Goal: Browse casually

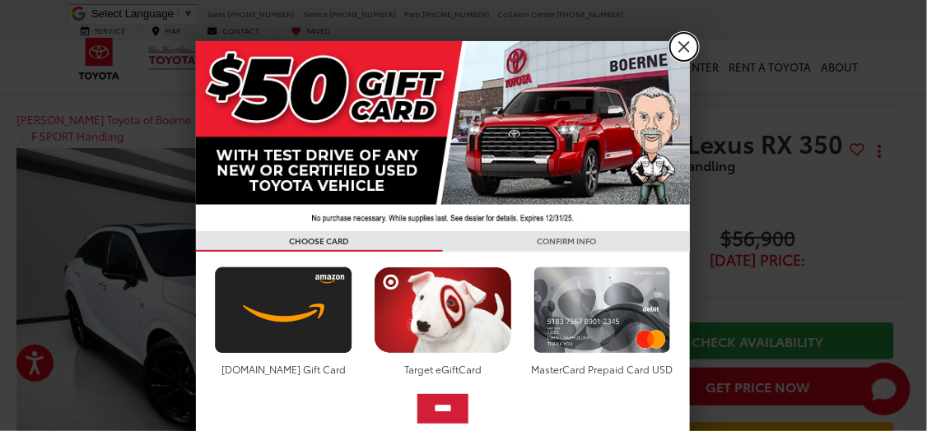
click at [682, 51] on link "X" at bounding box center [684, 47] width 28 height 28
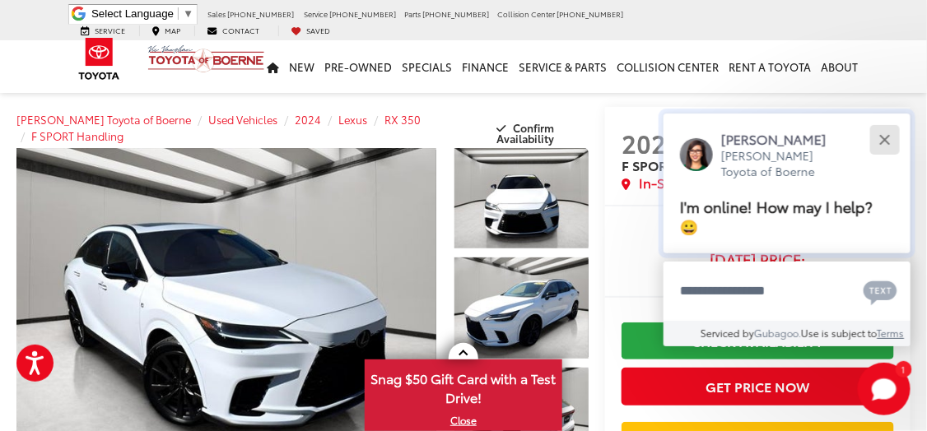
click at [888, 141] on button "Close" at bounding box center [884, 139] width 35 height 35
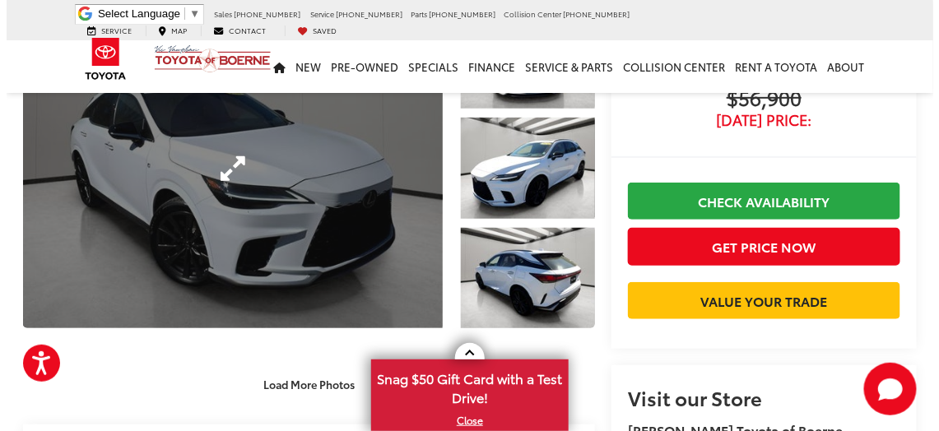
scroll to position [165, 0]
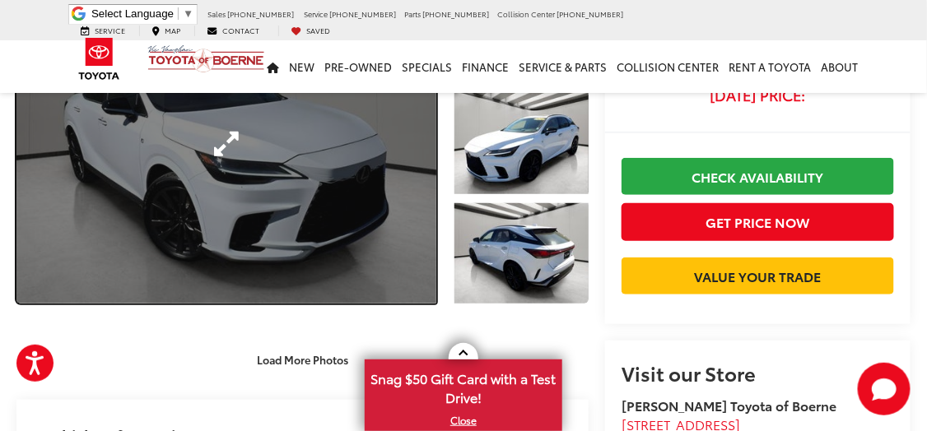
click at [200, 195] on link "Expand Photo 0" at bounding box center [226, 144] width 420 height 320
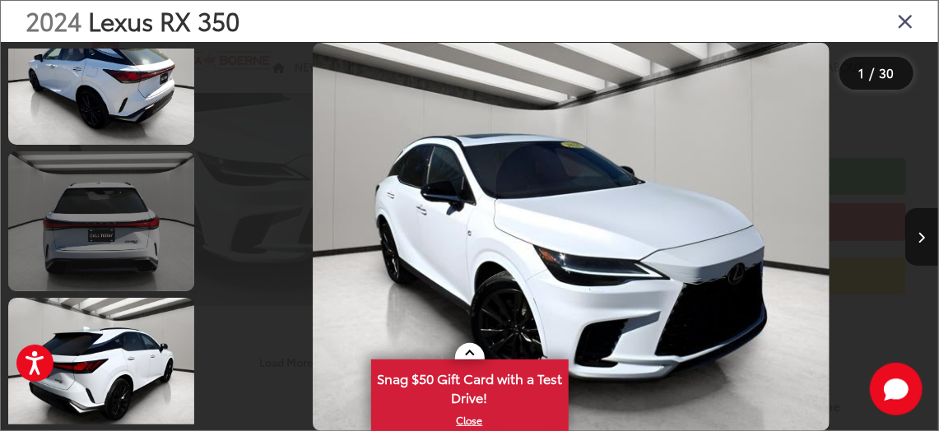
scroll to position [494, 0]
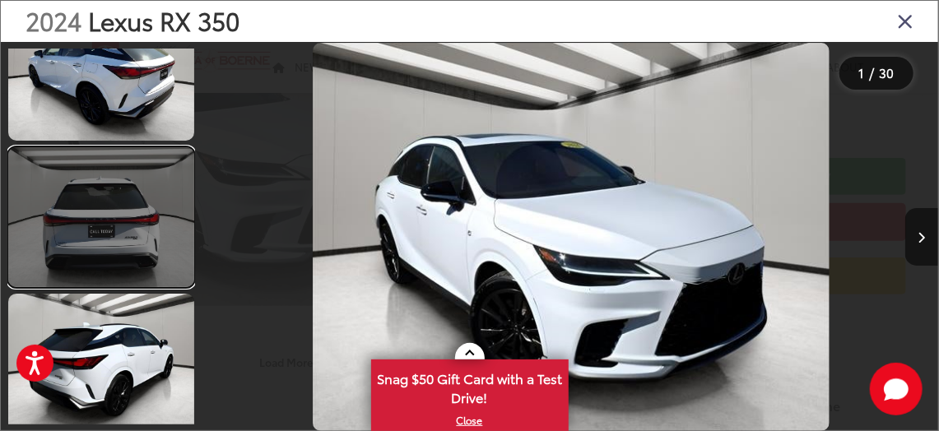
click at [83, 196] on link at bounding box center [101, 216] width 186 height 139
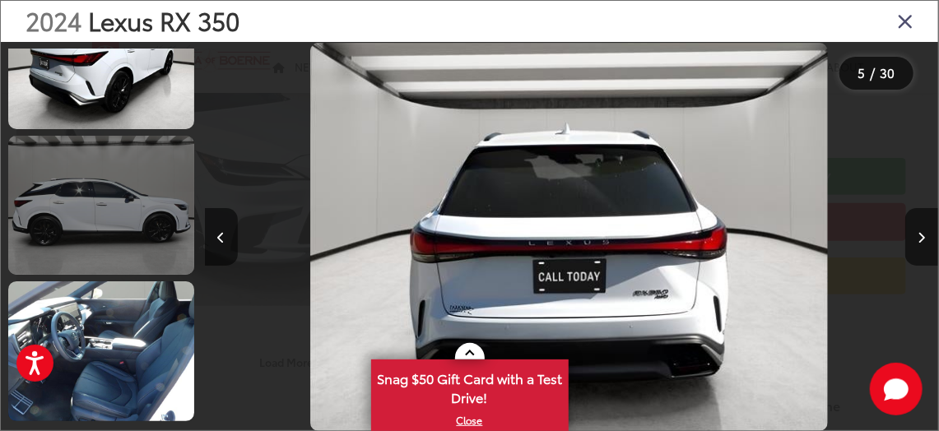
scroll to position [847, 0]
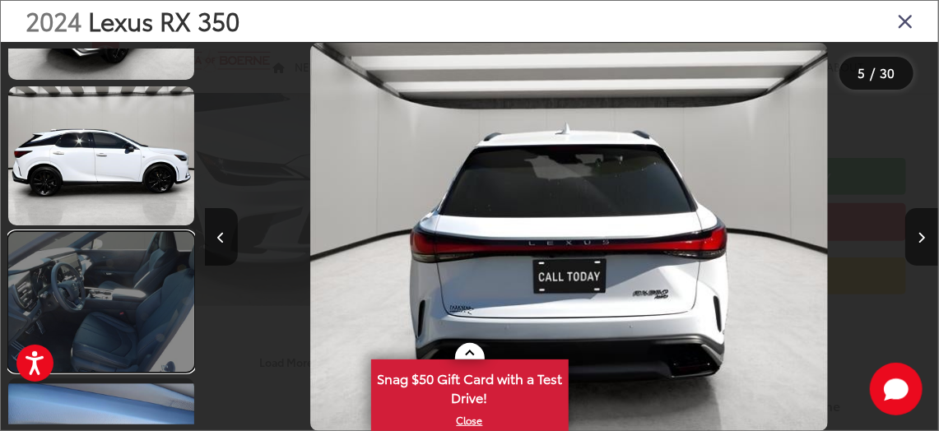
click at [109, 309] on link at bounding box center [101, 301] width 186 height 139
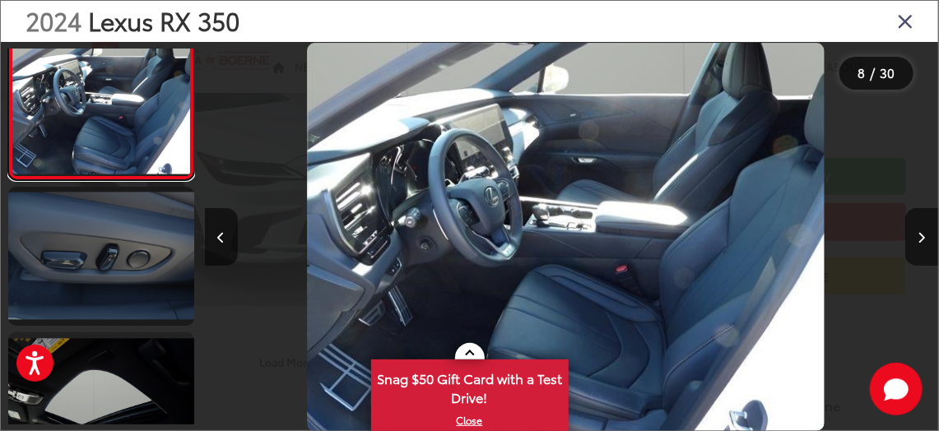
scroll to position [956, 0]
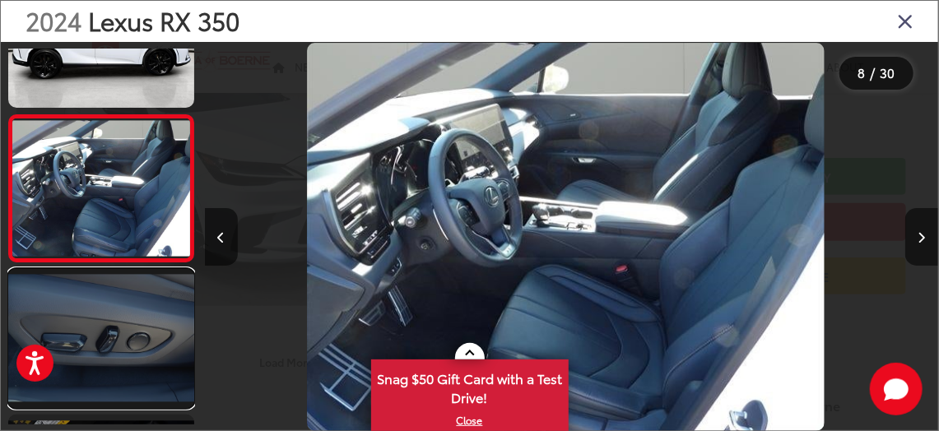
click at [81, 335] on link at bounding box center [101, 338] width 186 height 139
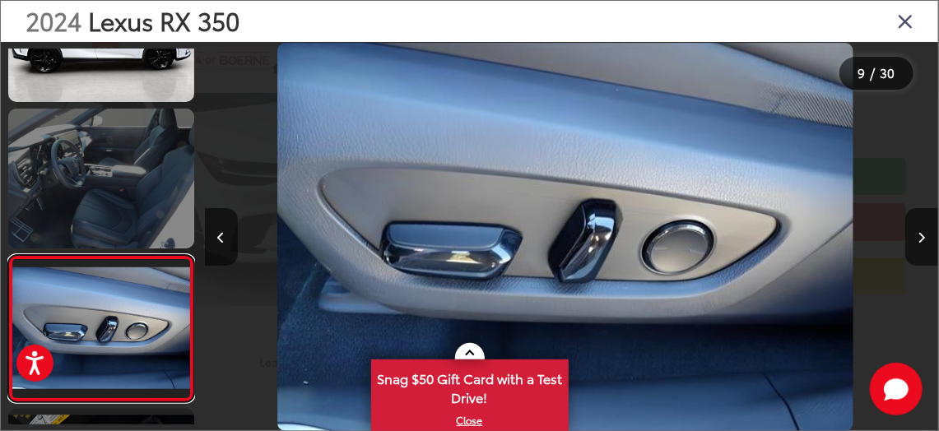
scroll to position [937, 0]
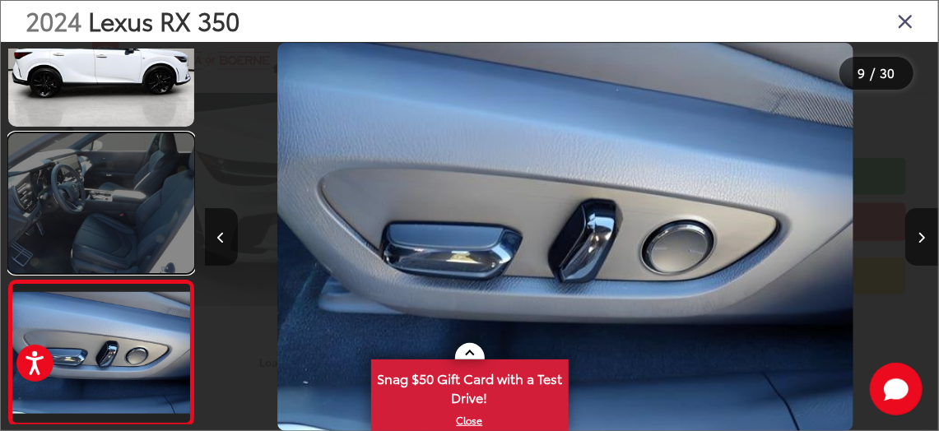
click at [92, 200] on link at bounding box center [101, 202] width 186 height 139
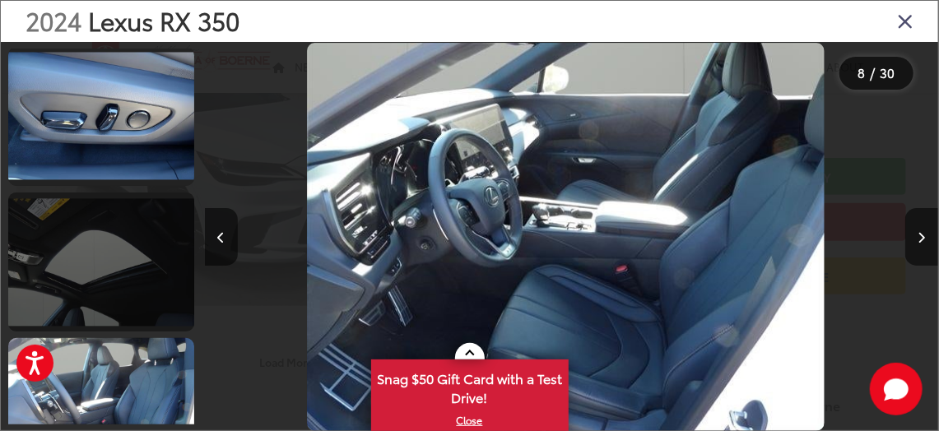
scroll to position [1203, 0]
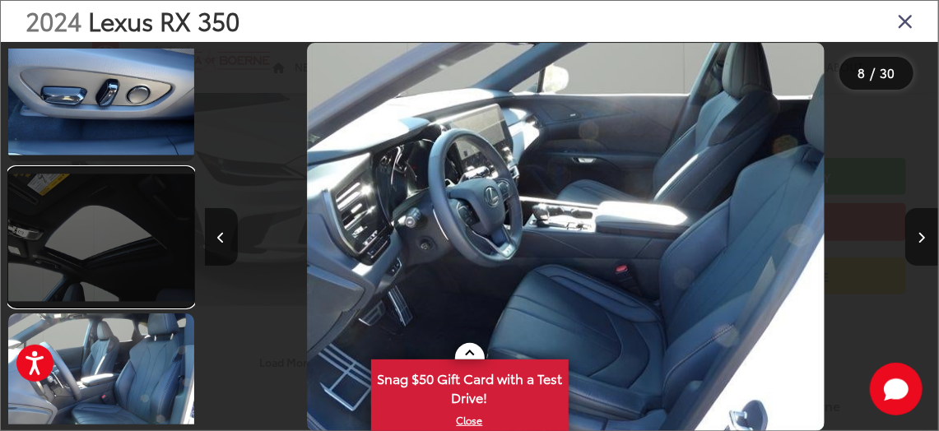
click at [90, 267] on link at bounding box center [101, 237] width 186 height 139
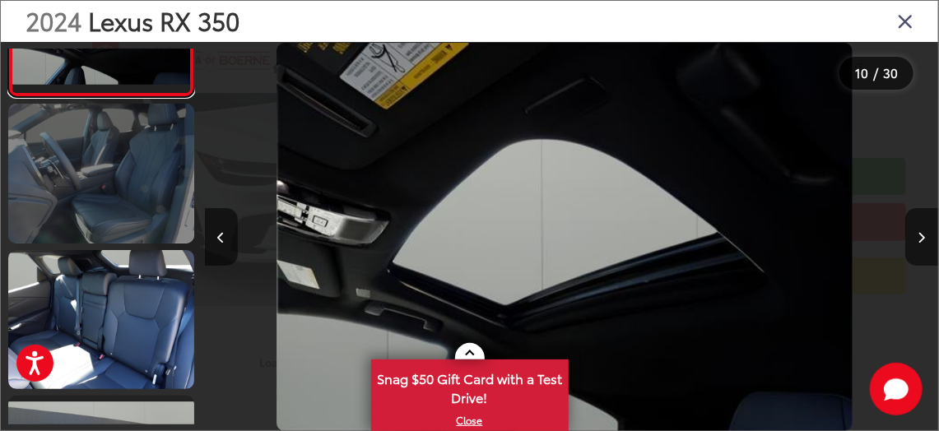
scroll to position [1331, 0]
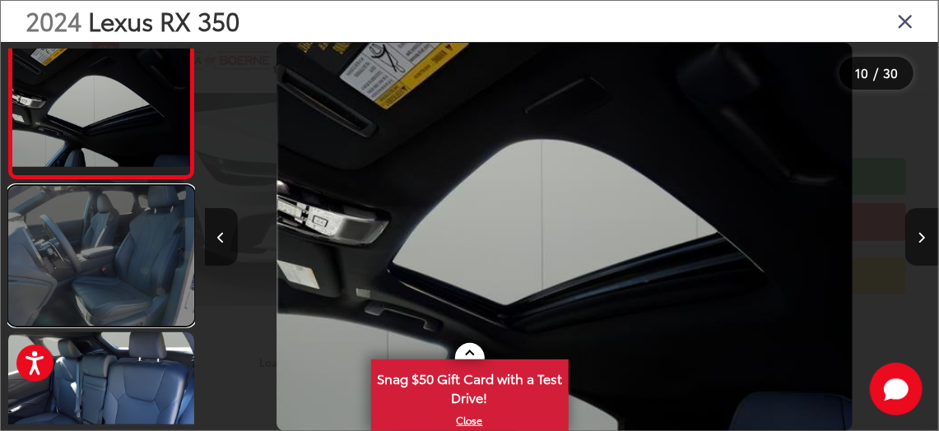
click at [73, 249] on link at bounding box center [101, 255] width 186 height 139
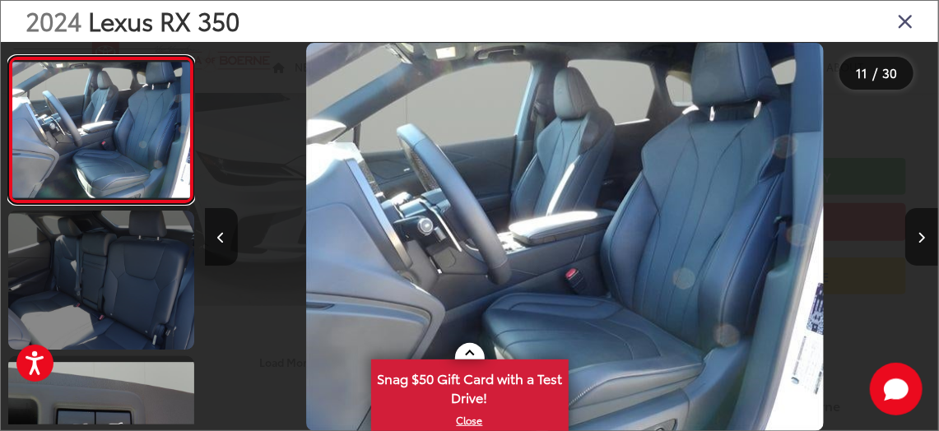
scroll to position [1477, 0]
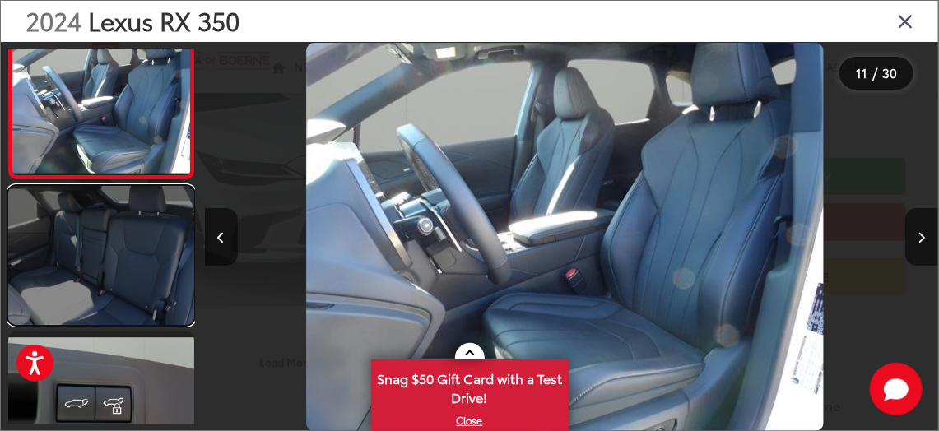
click at [122, 282] on link at bounding box center [101, 255] width 186 height 139
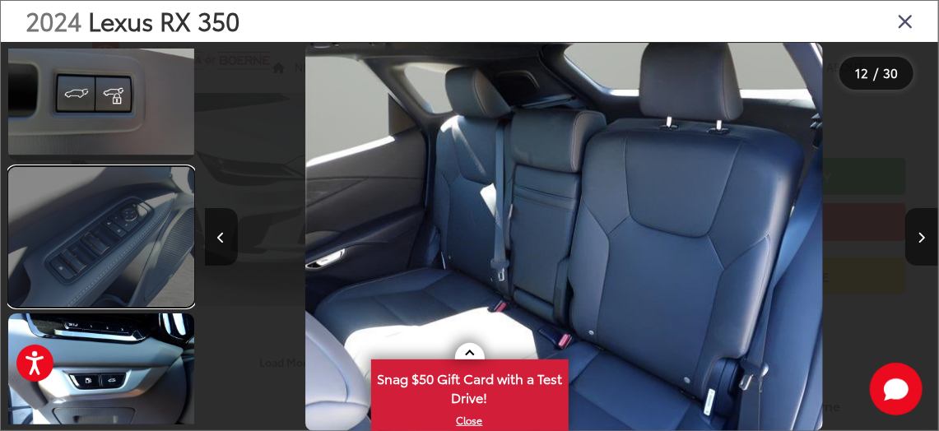
click at [118, 276] on link at bounding box center [101, 236] width 186 height 139
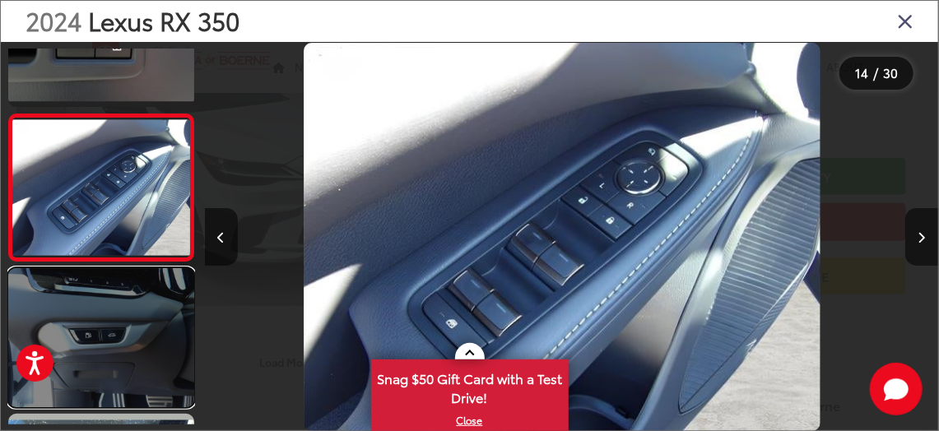
click at [83, 341] on link at bounding box center [101, 337] width 186 height 139
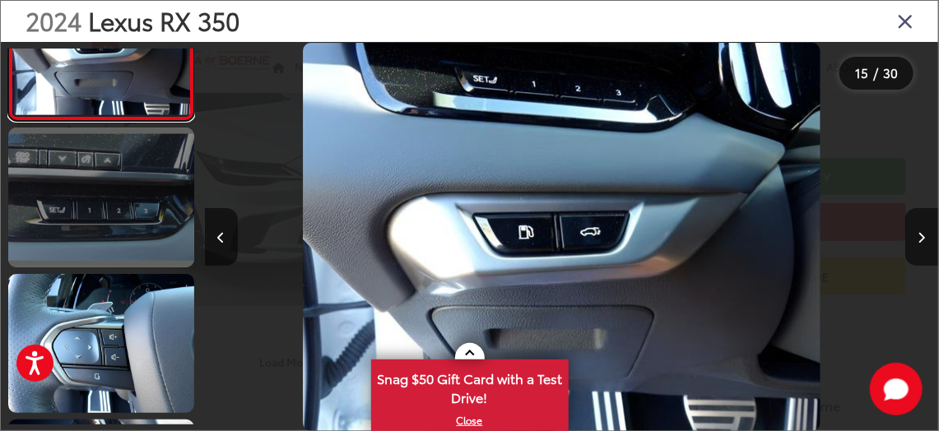
scroll to position [2143, 0]
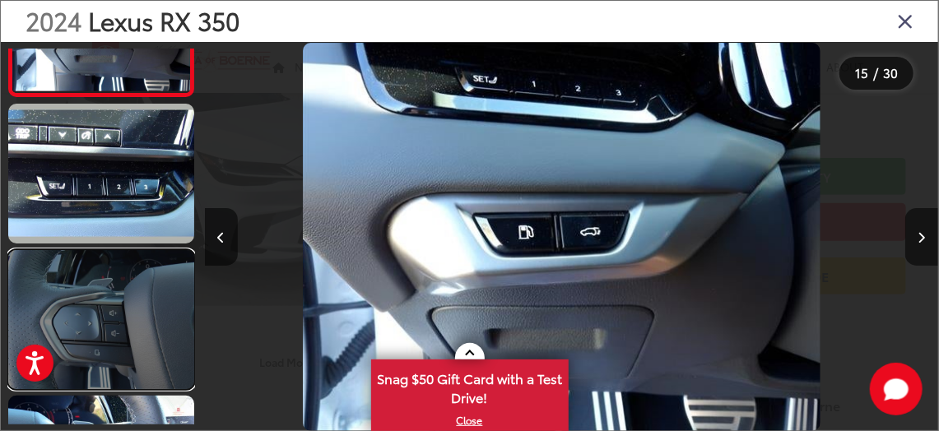
click at [105, 344] on link at bounding box center [101, 319] width 186 height 139
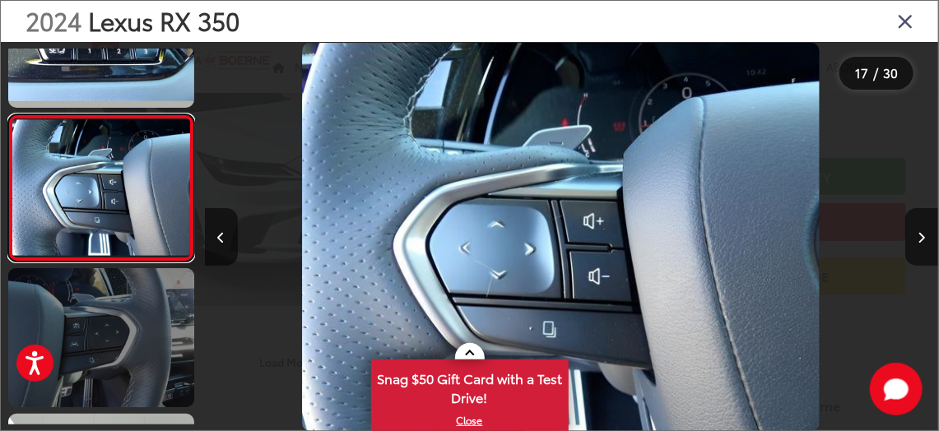
scroll to position [0, 11748]
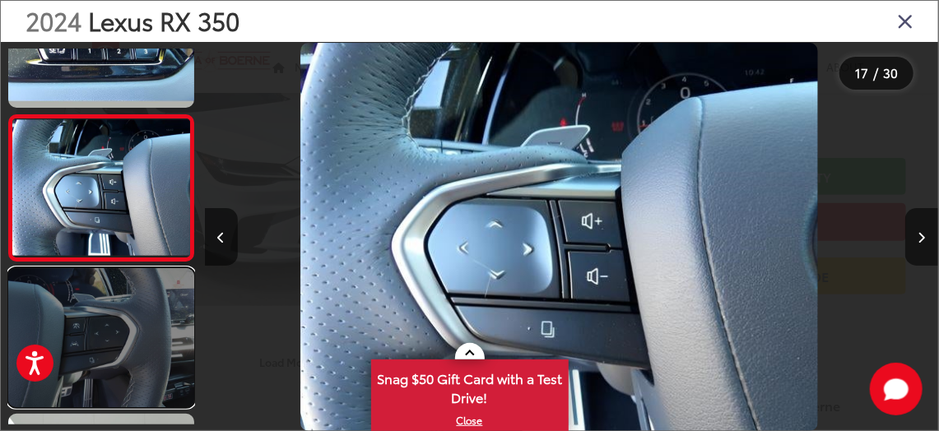
click at [94, 363] on link at bounding box center [101, 337] width 186 height 139
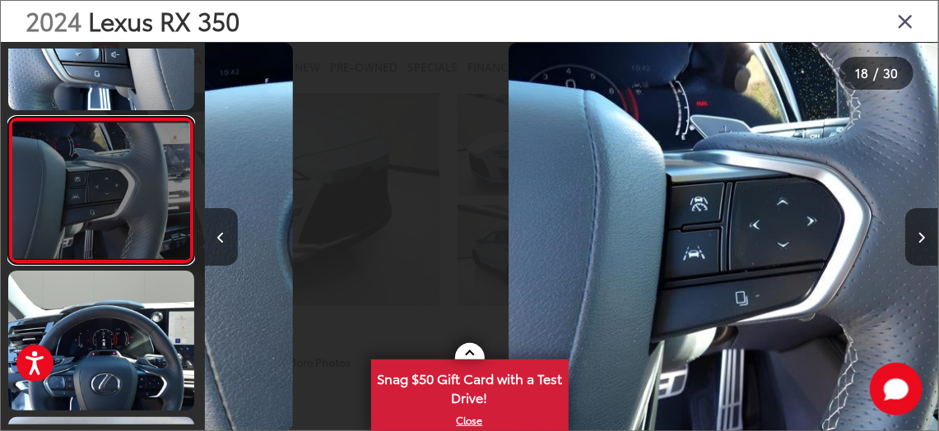
scroll to position [2417, 0]
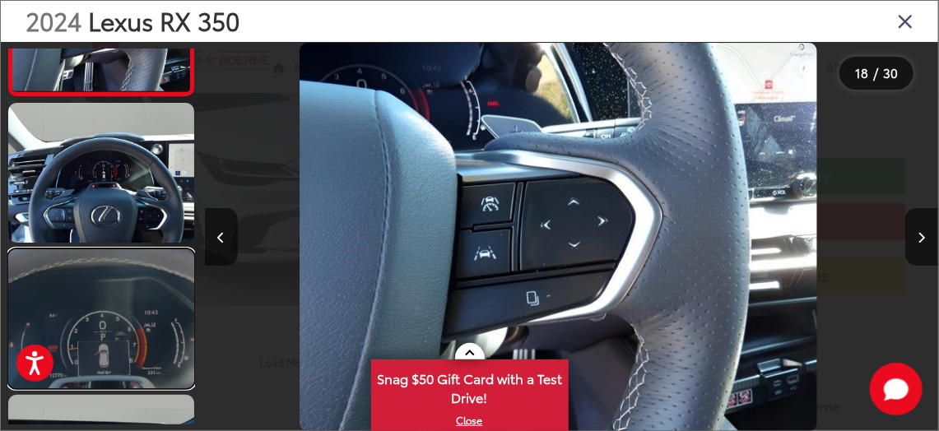
click at [106, 357] on link at bounding box center [101, 318] width 186 height 139
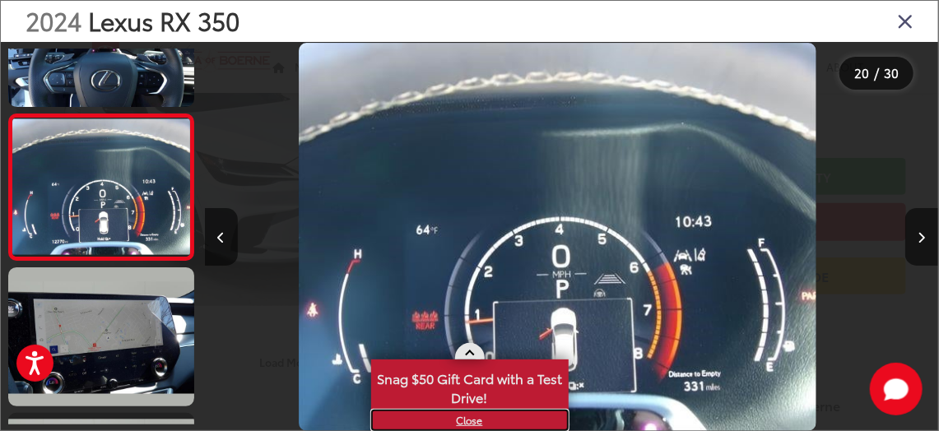
click at [464, 414] on link "X" at bounding box center [470, 421] width 194 height 18
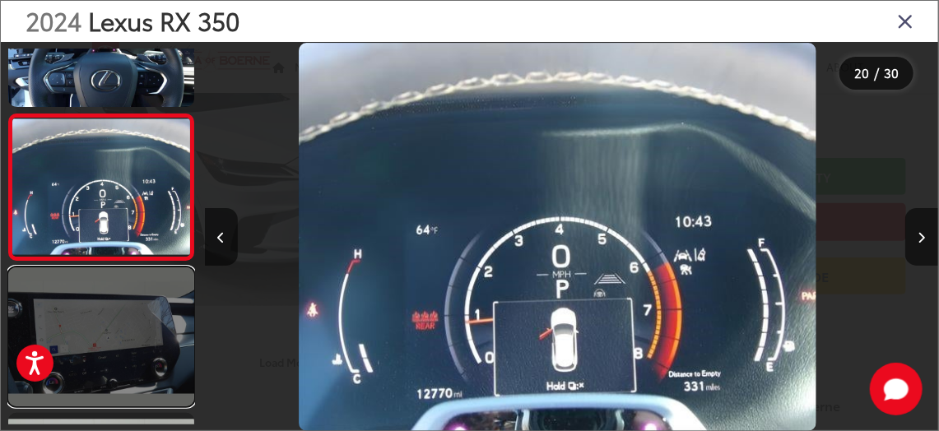
click at [98, 359] on link at bounding box center [101, 336] width 186 height 139
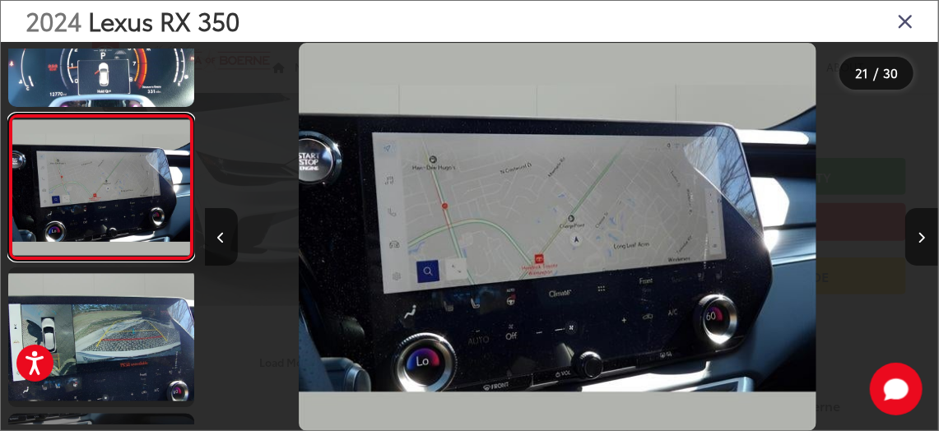
scroll to position [2937, 0]
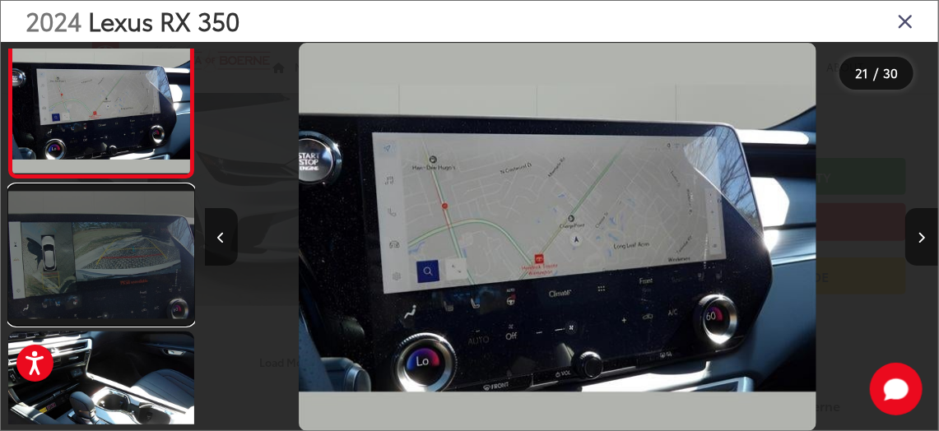
click at [105, 286] on link at bounding box center [101, 254] width 186 height 139
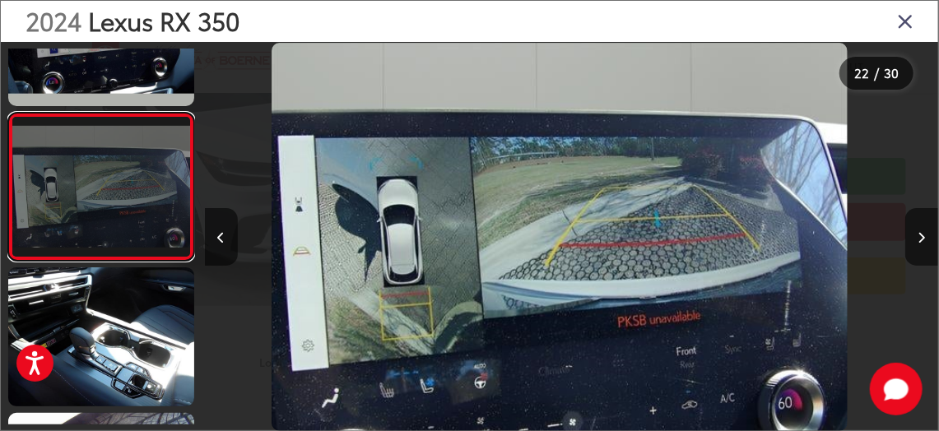
scroll to position [0, 15419]
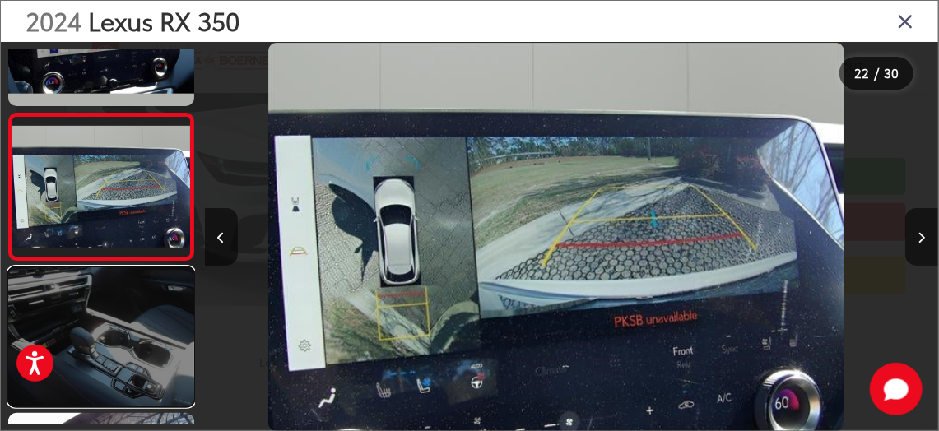
click at [91, 362] on link at bounding box center [101, 336] width 186 height 139
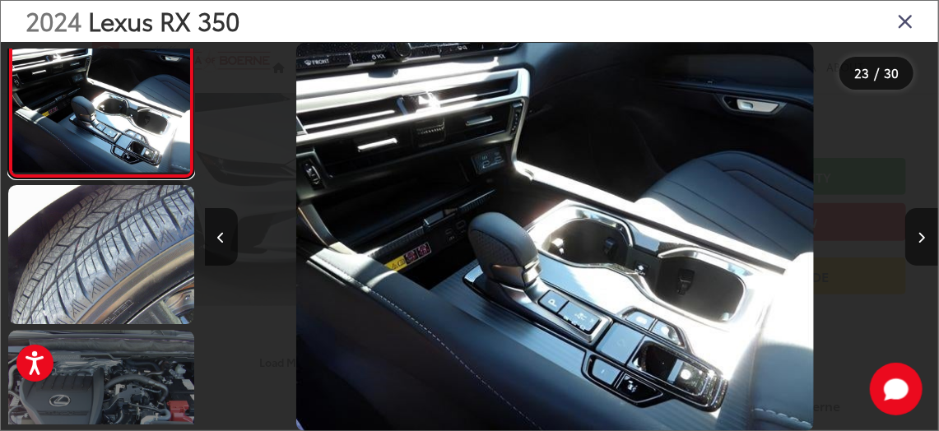
scroll to position [3312, 0]
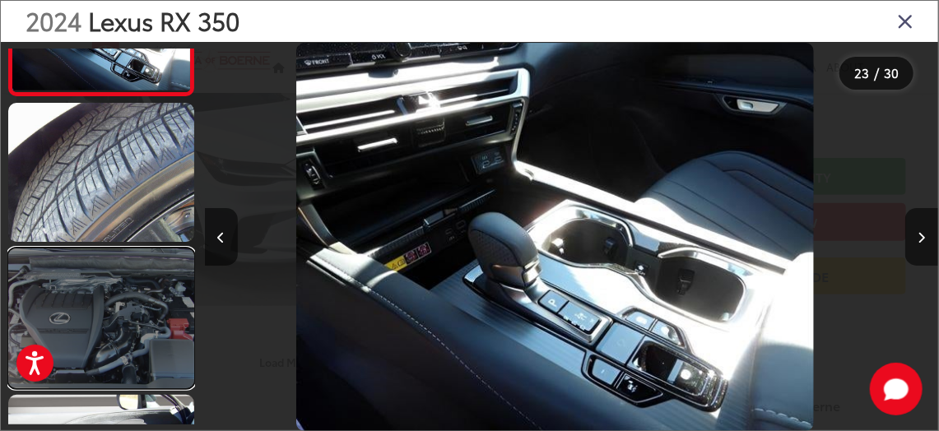
click at [107, 346] on link at bounding box center [101, 318] width 186 height 139
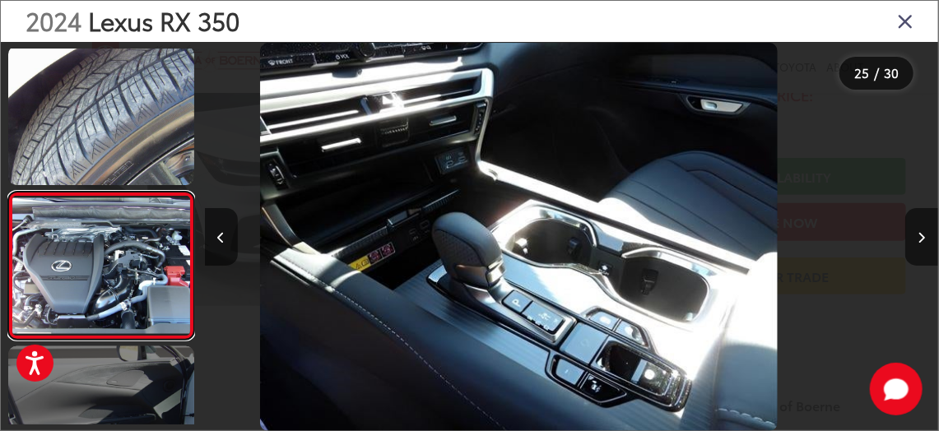
scroll to position [0, 16585]
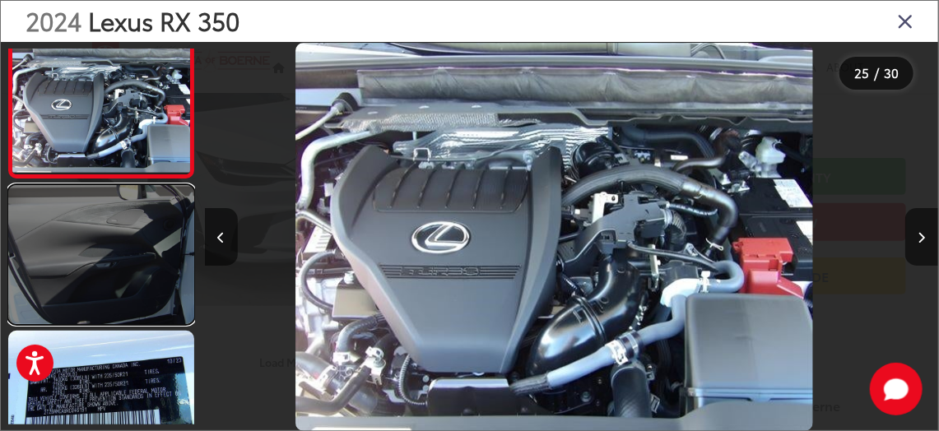
click at [105, 304] on link at bounding box center [101, 254] width 186 height 139
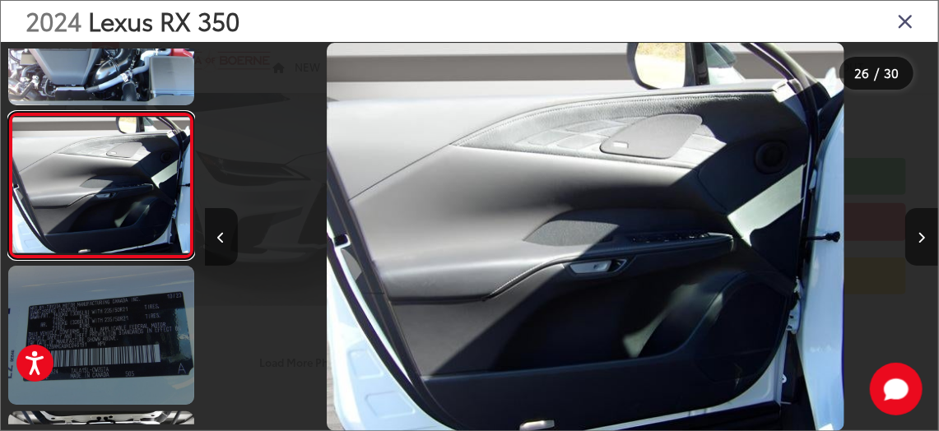
scroll to position [0, 18355]
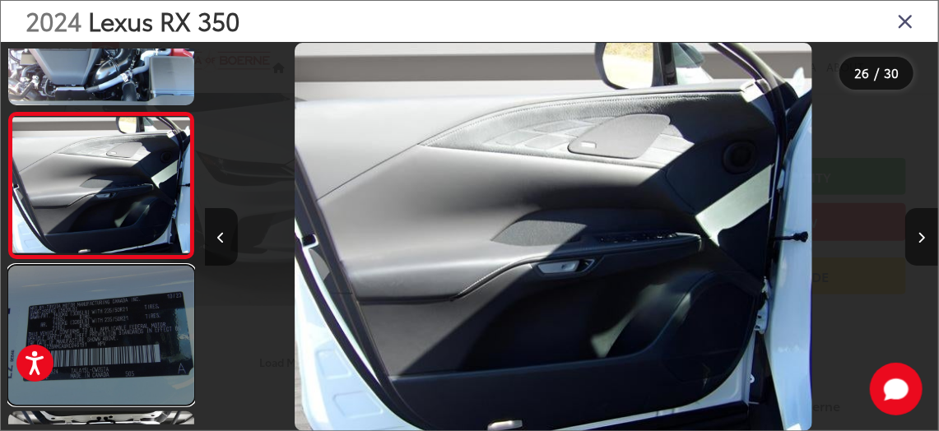
click at [111, 351] on link at bounding box center [101, 335] width 186 height 139
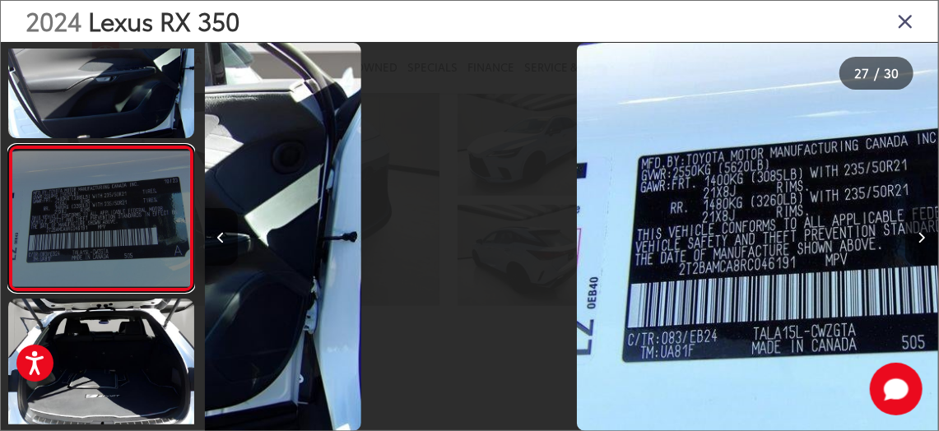
scroll to position [3730, 0]
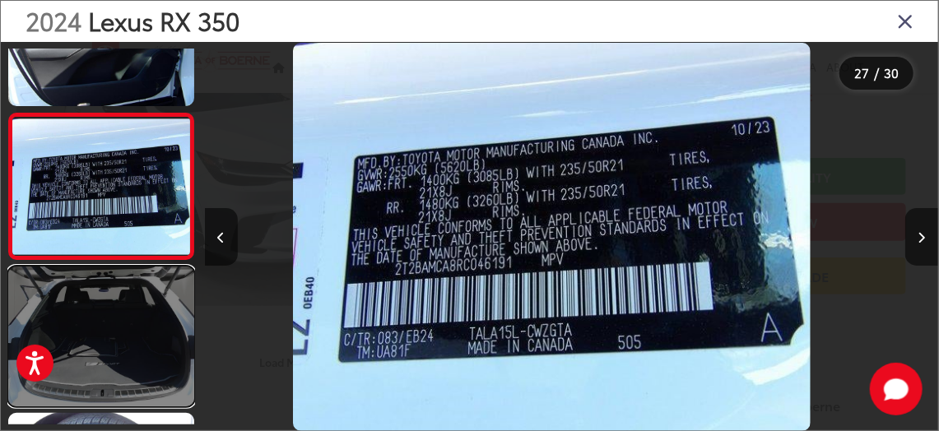
drag, startPoint x: 127, startPoint y: 356, endPoint x: 114, endPoint y: 358, distance: 12.5
click at [126, 356] on link at bounding box center [101, 336] width 186 height 139
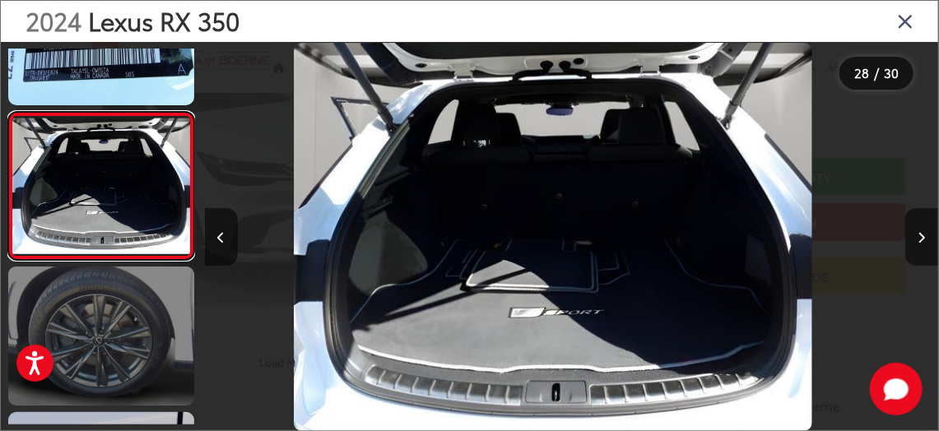
scroll to position [0, 19824]
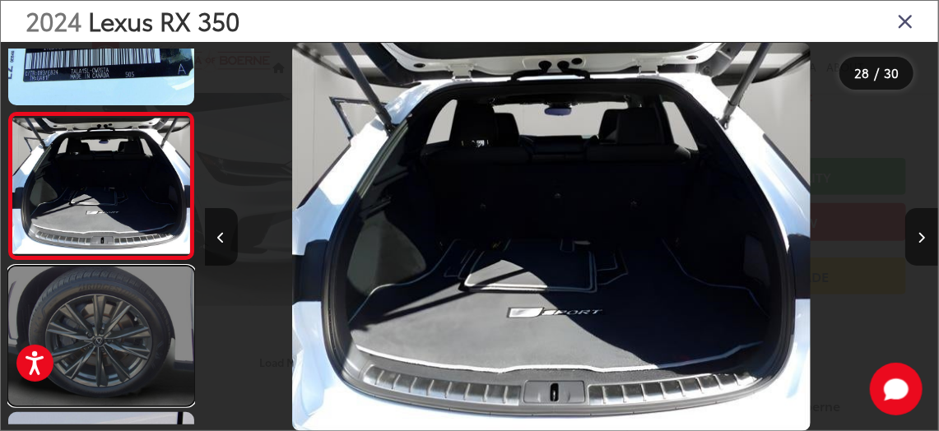
click at [112, 360] on link at bounding box center [101, 336] width 186 height 139
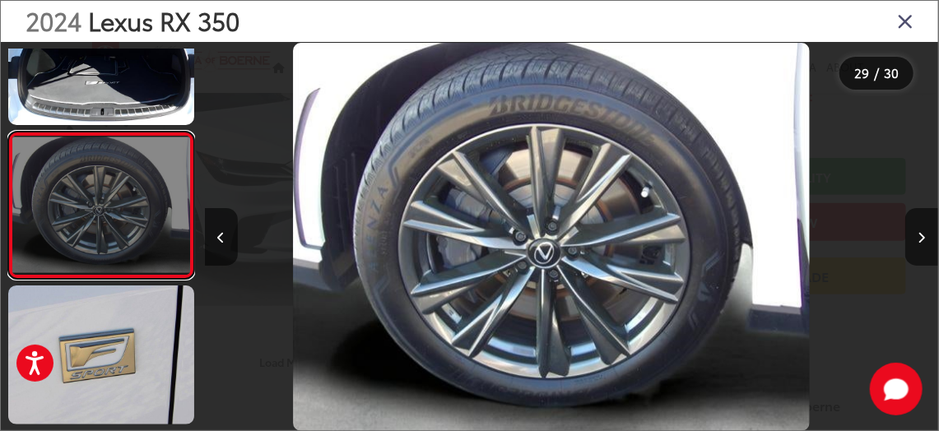
scroll to position [0, 20559]
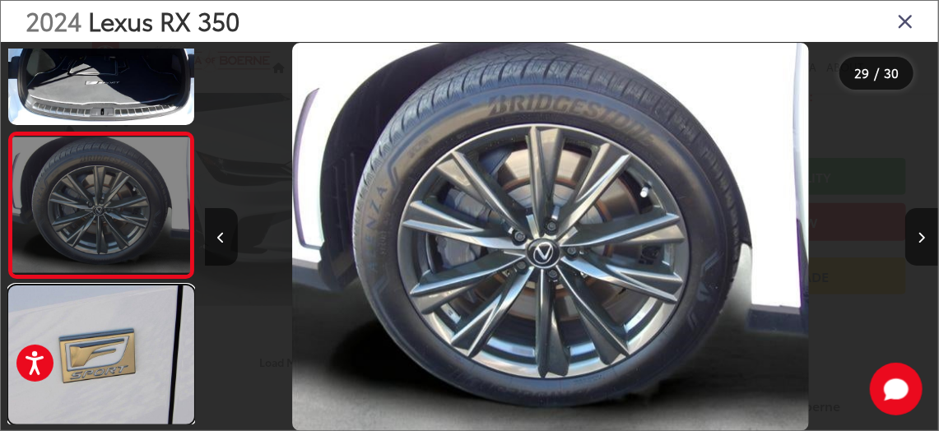
click at [112, 360] on link at bounding box center [101, 355] width 186 height 139
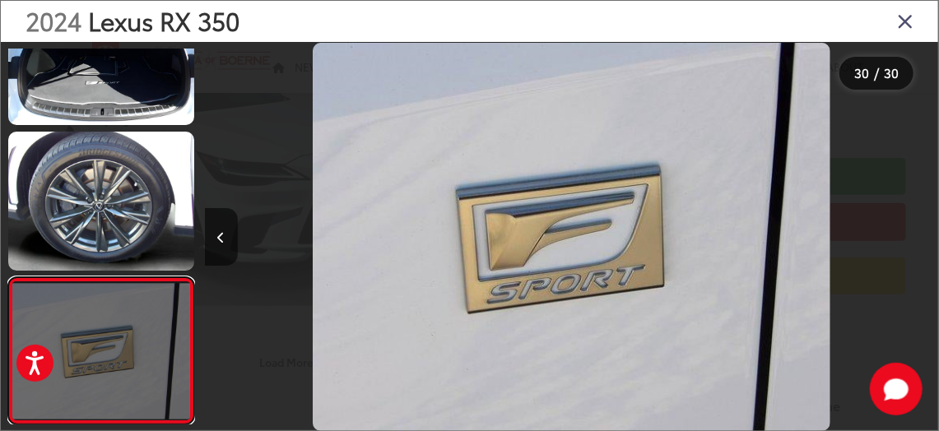
click at [105, 370] on link at bounding box center [101, 350] width 186 height 147
